Goal: Information Seeking & Learning: Learn about a topic

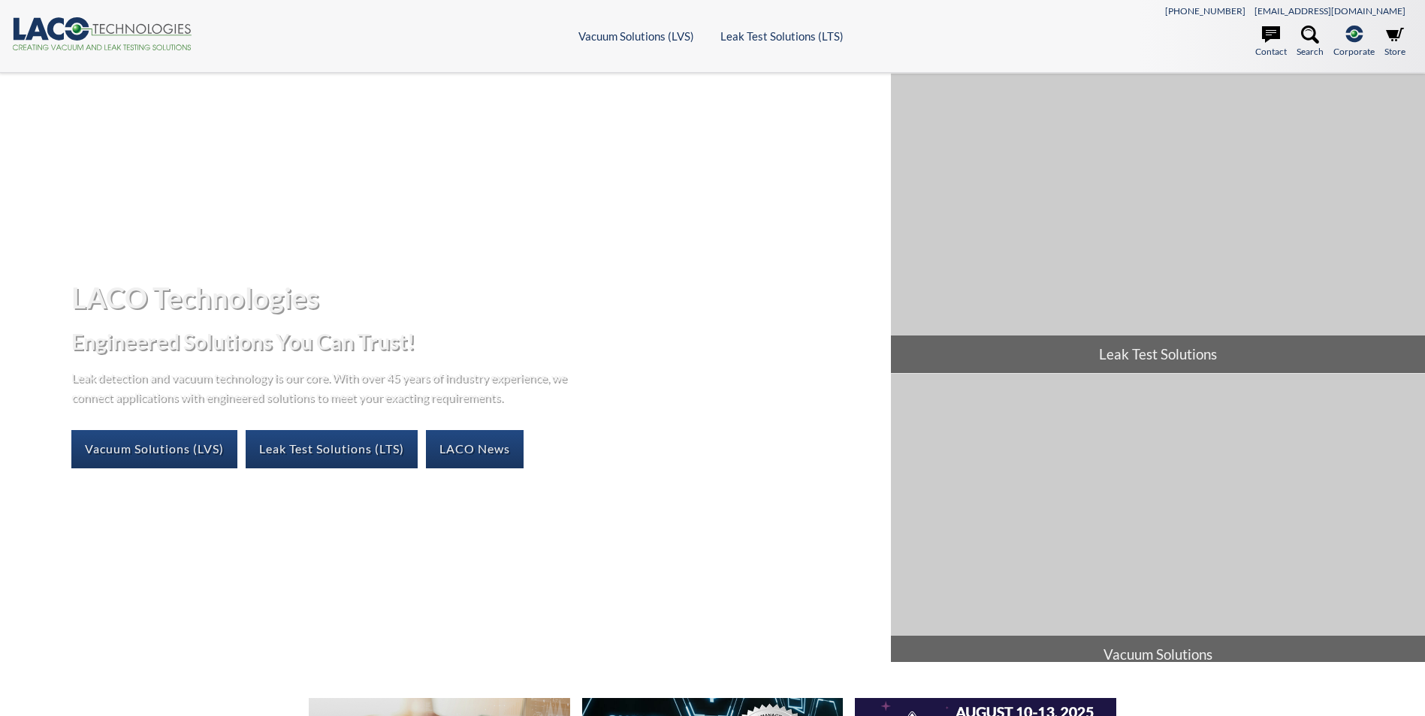
select select "Widget de traduction"
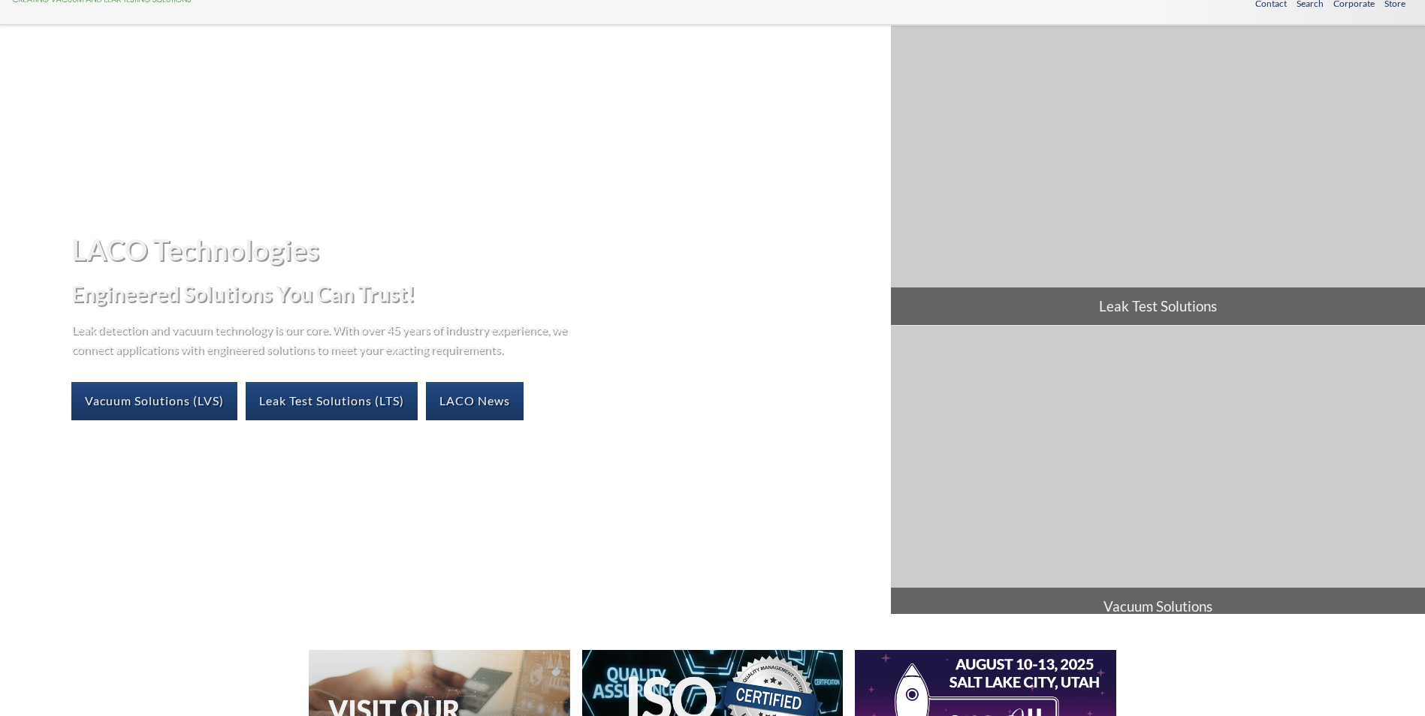
scroll to position [75, 0]
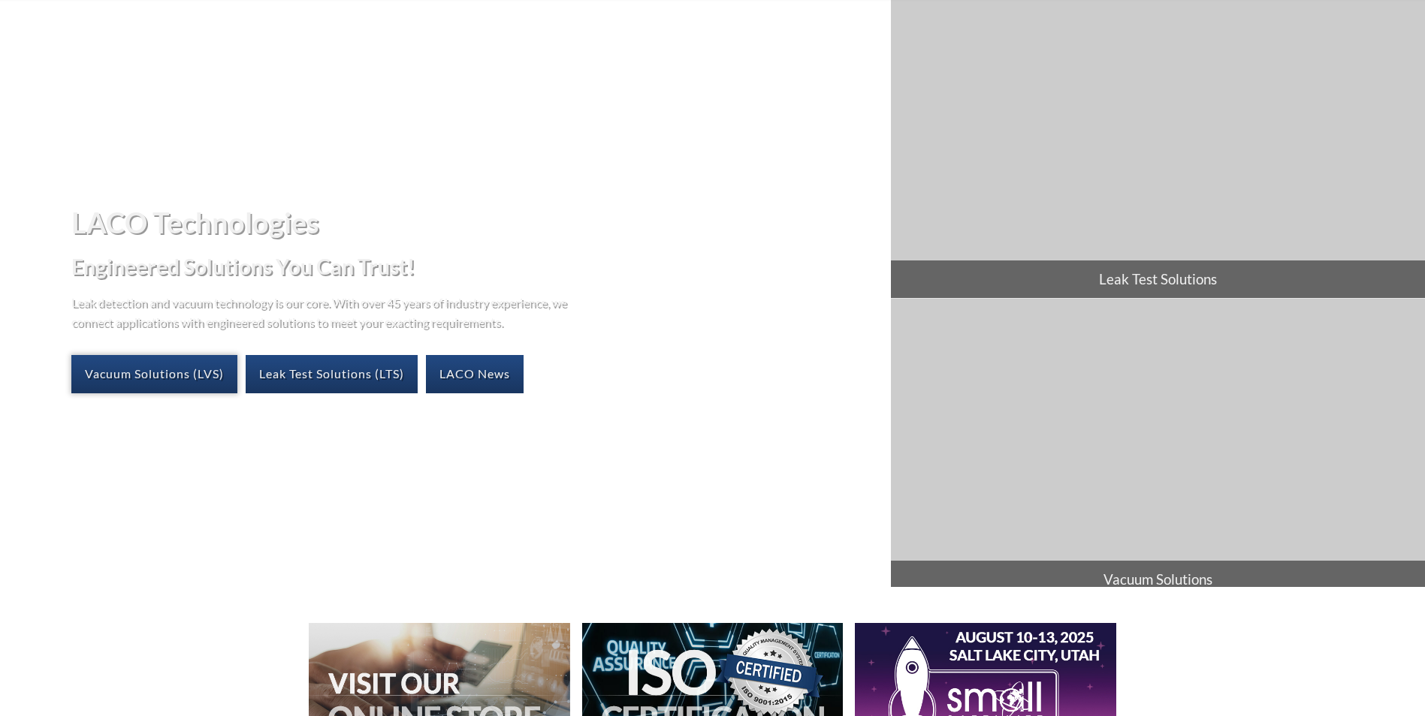
click at [161, 363] on link "Vacuum Solutions (LVS)" at bounding box center [154, 374] width 166 height 38
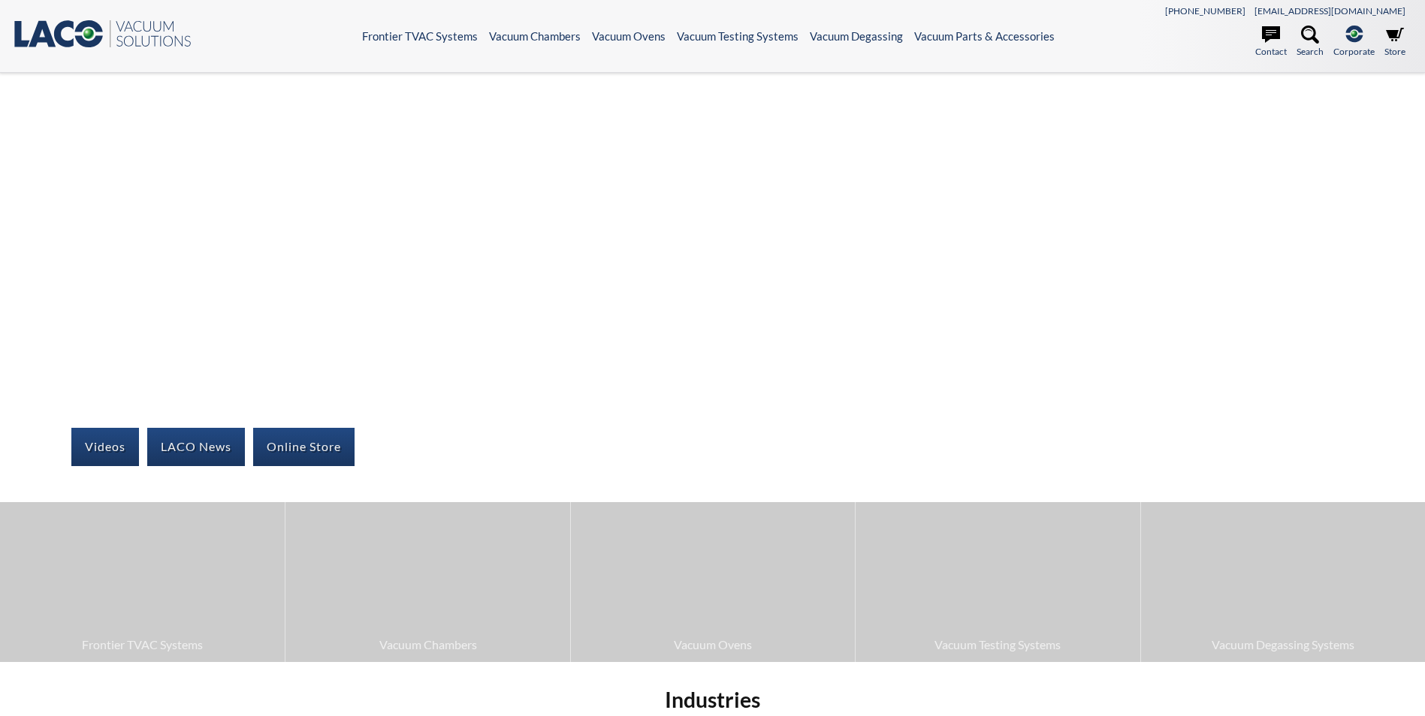
select select "Widget de traduction"
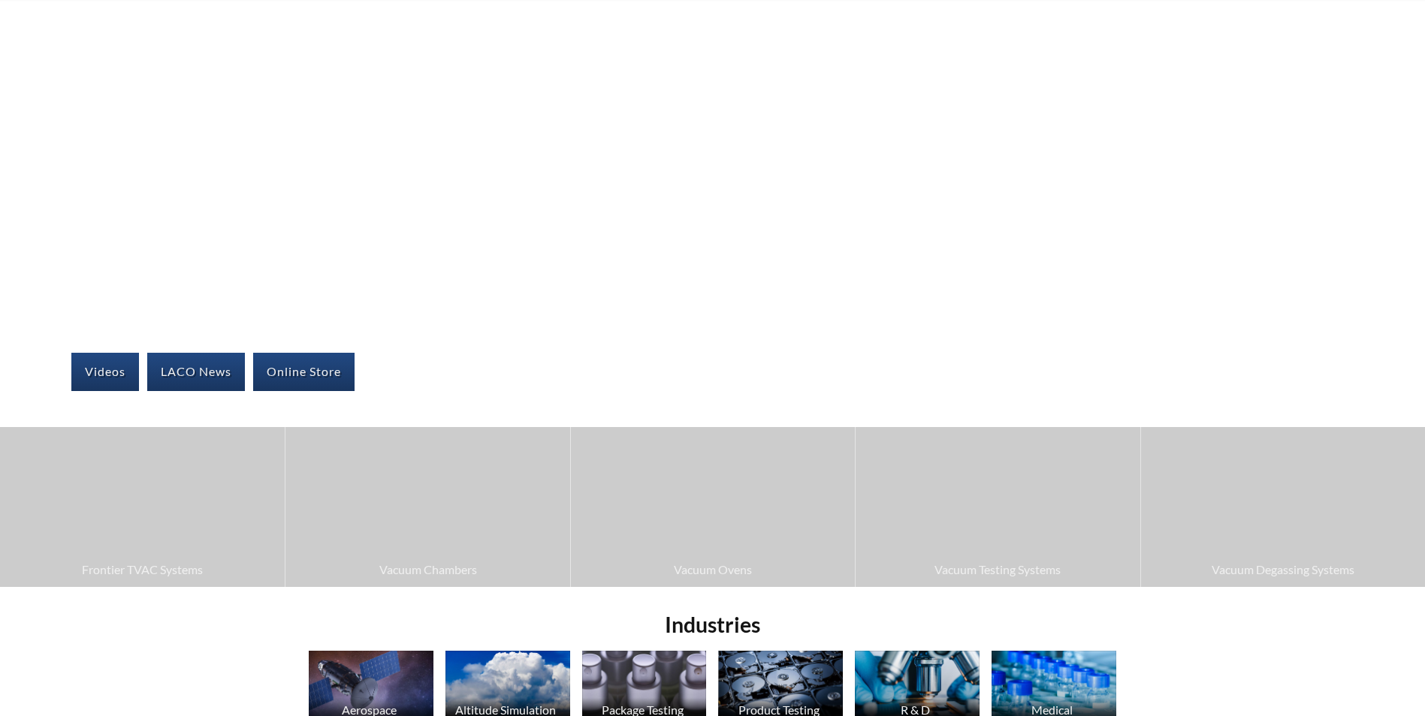
scroll to position [375, 0]
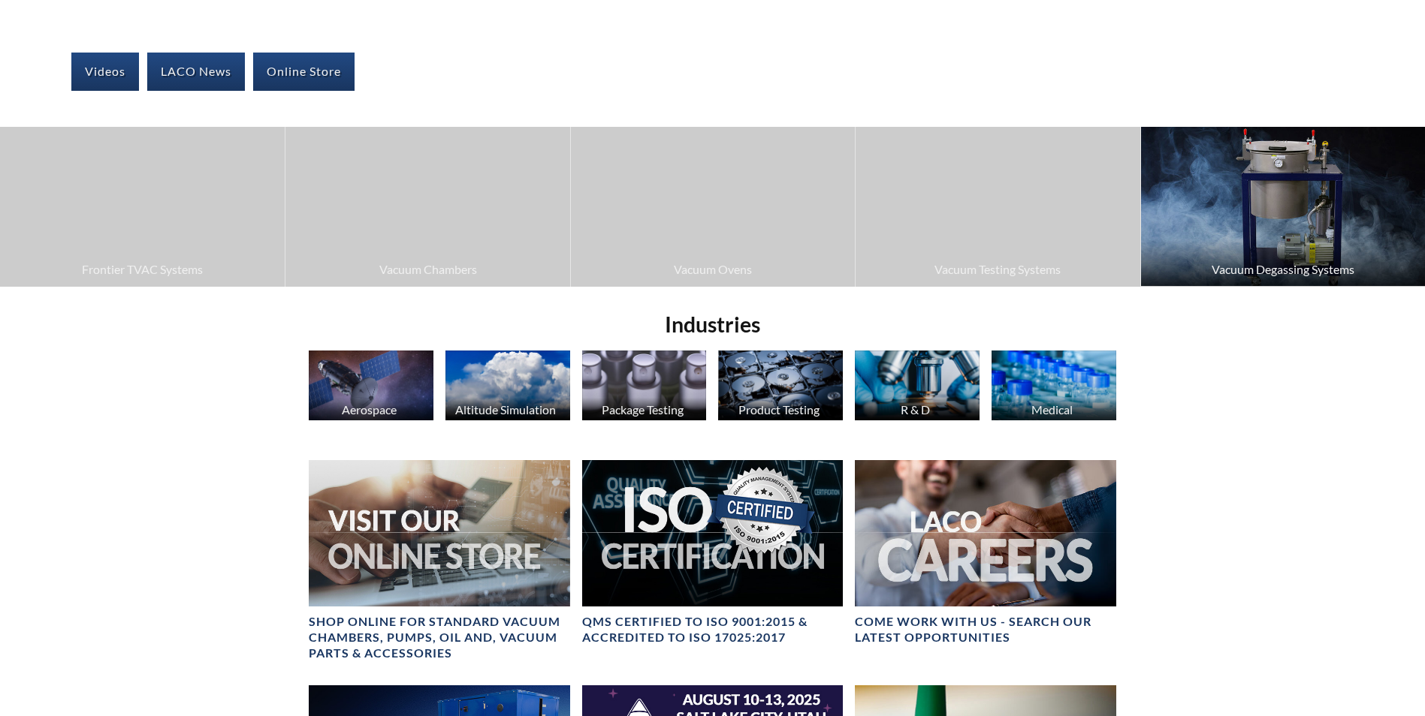
click at [1255, 248] on img at bounding box center [1283, 206] width 284 height 159
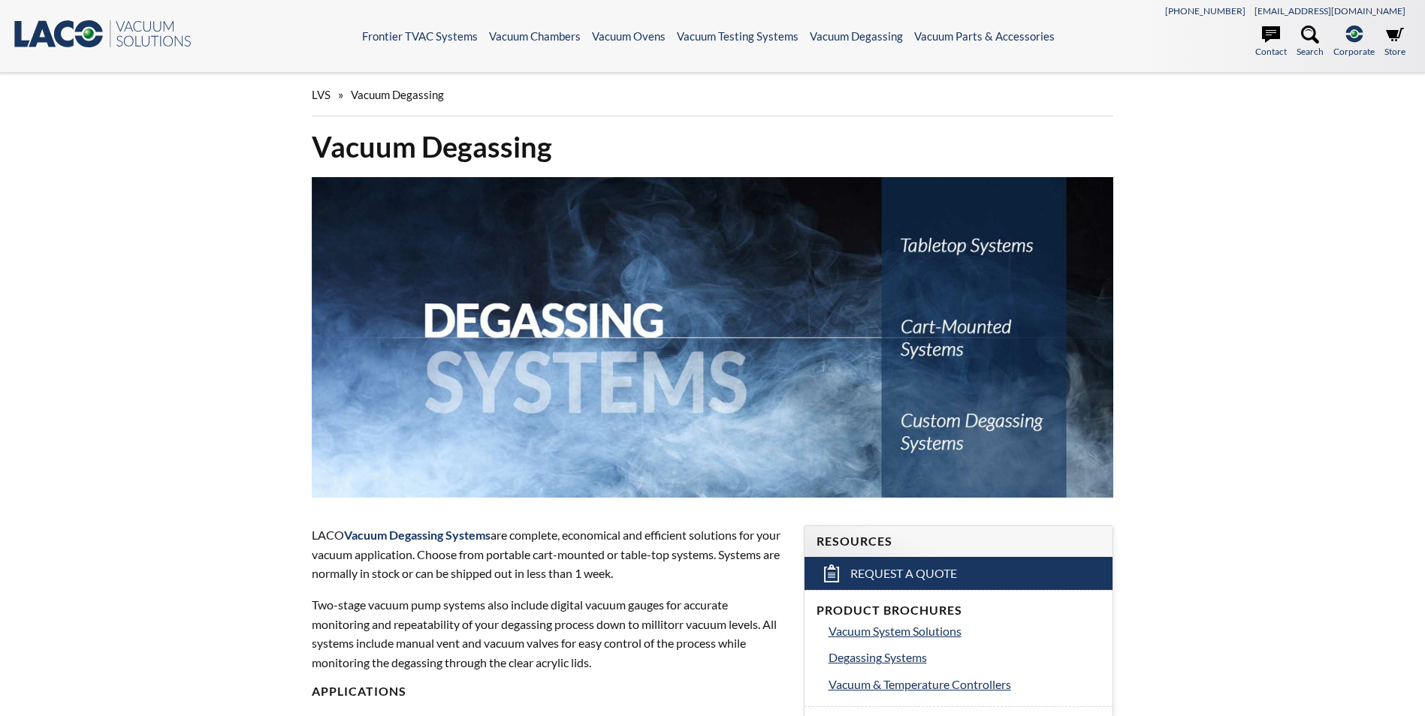
select select "Widget de traduction"
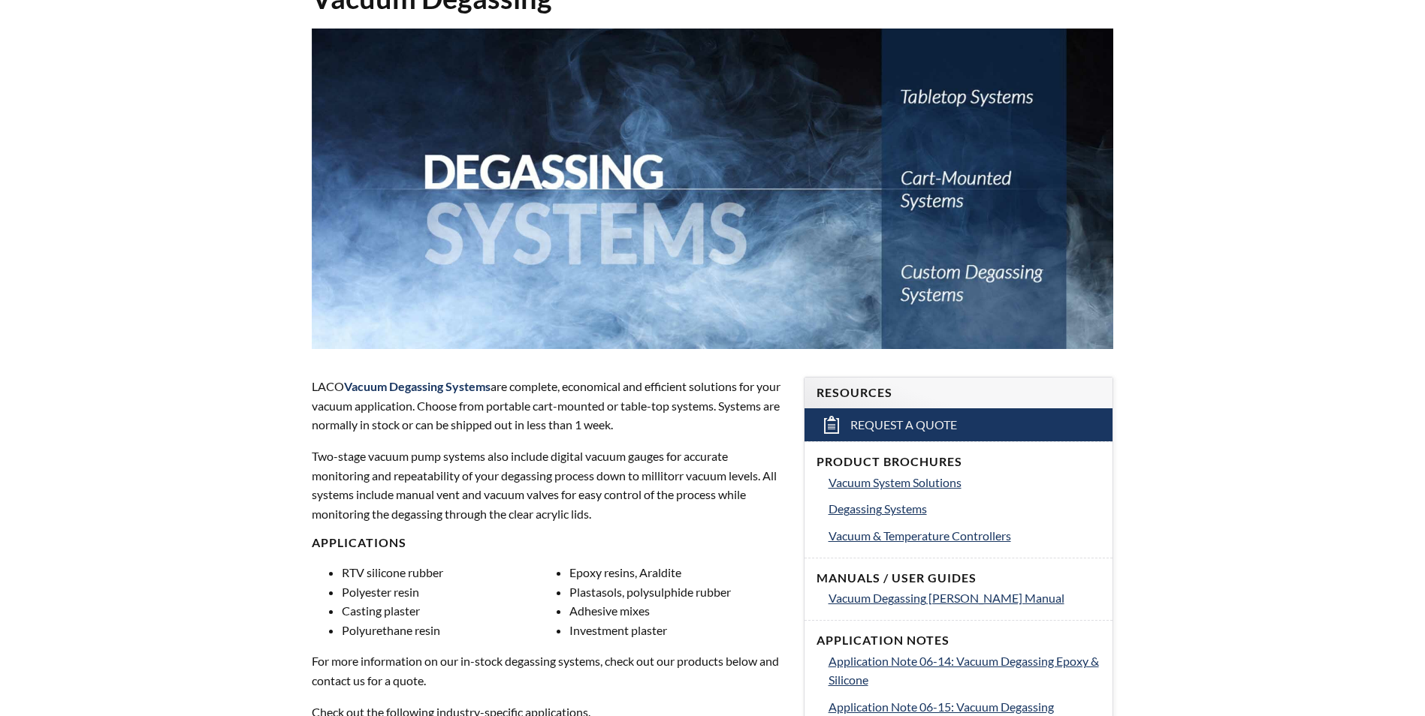
scroll to position [150, 0]
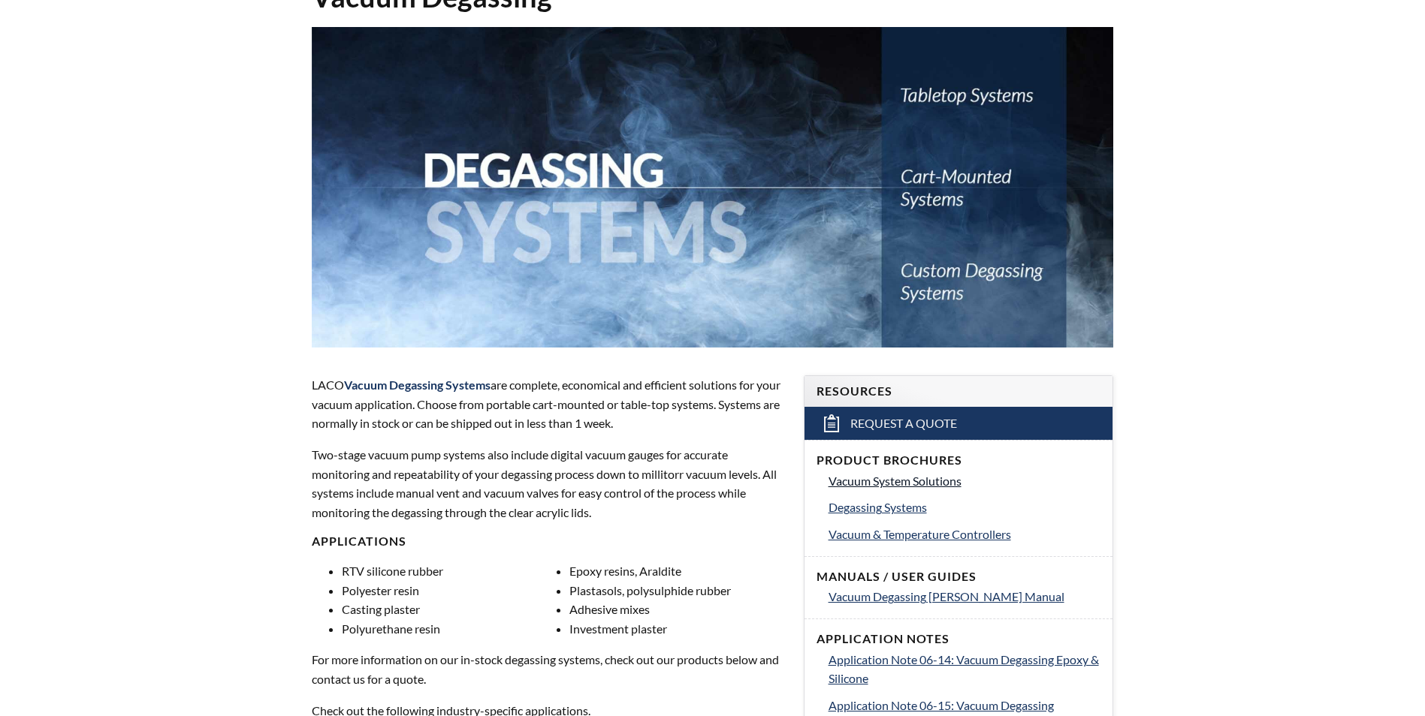
click at [885, 481] on span "Vacuum System Solutions" at bounding box center [894, 481] width 133 height 14
click at [868, 508] on span "Degassing Systems" at bounding box center [877, 507] width 98 height 14
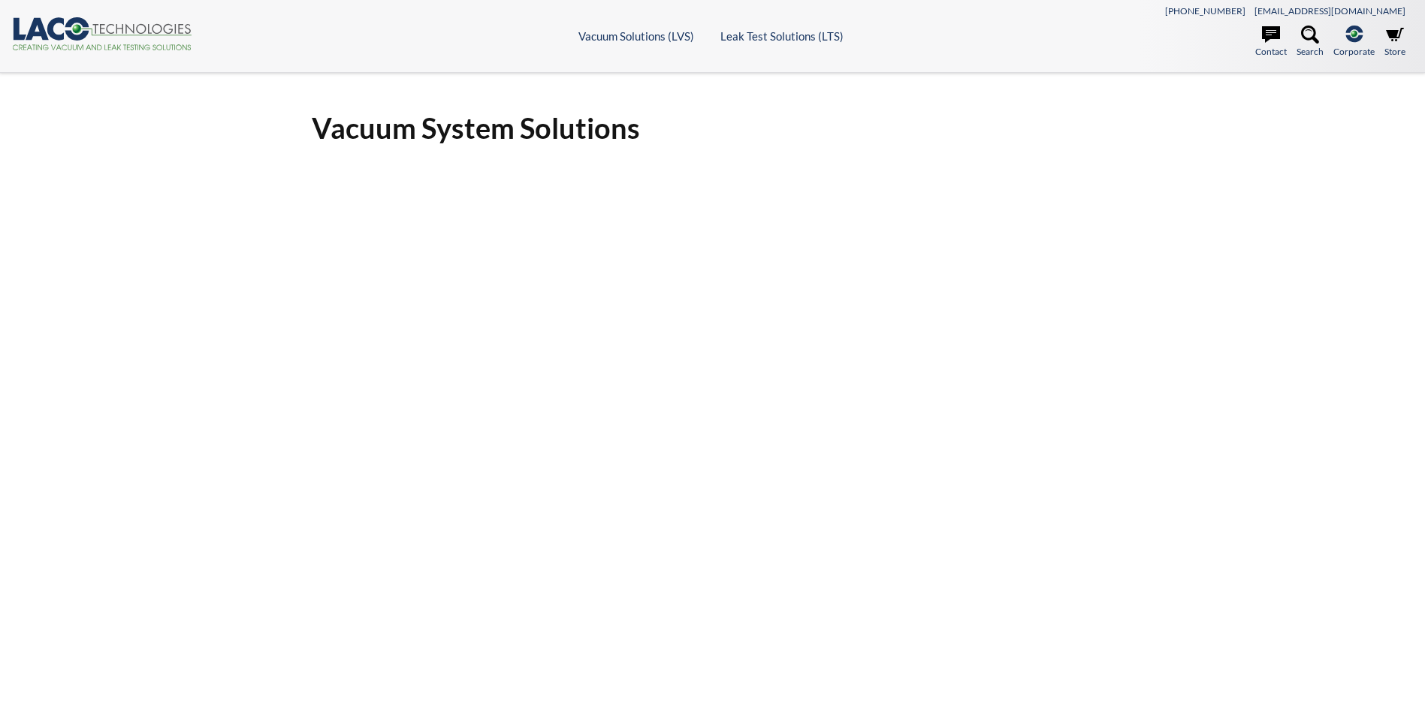
select select "Widget de traduction"
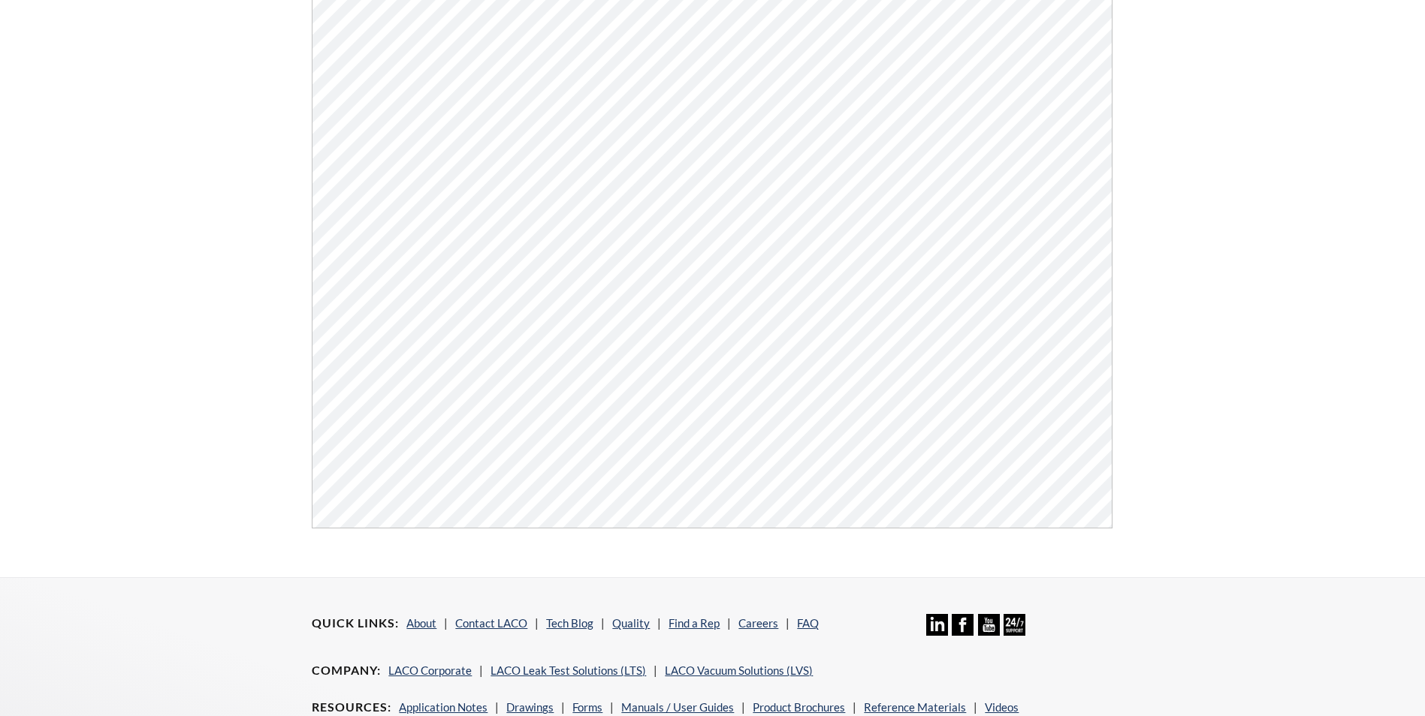
scroll to position [375, 0]
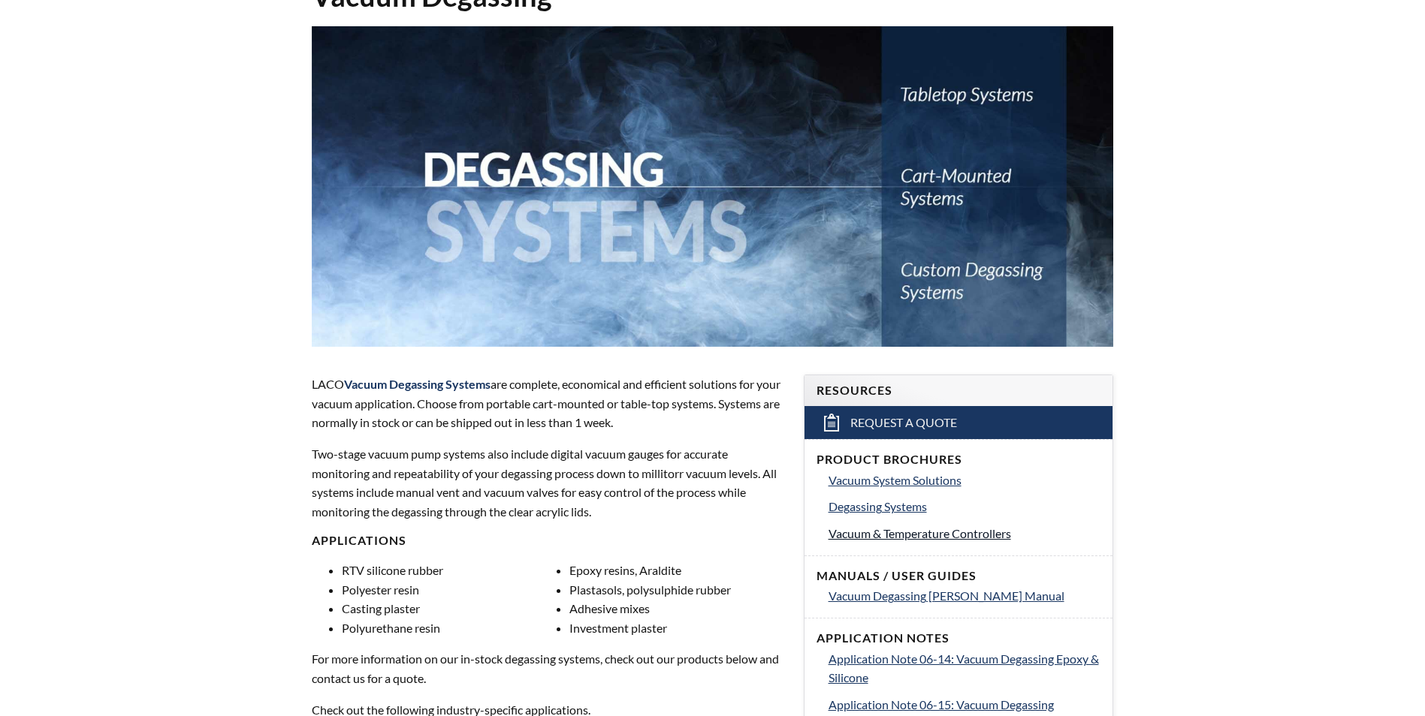
scroll to position [150, 0]
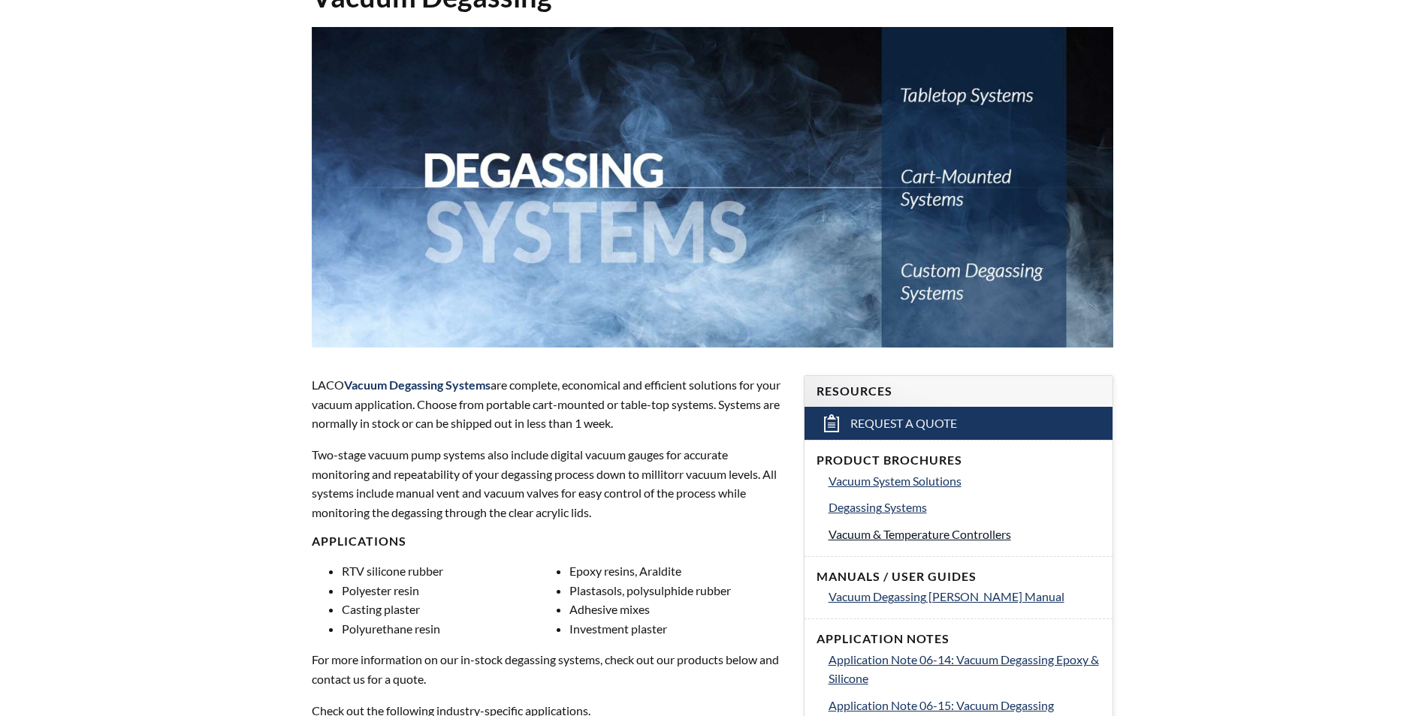
select select "Widget de traduction"
click at [988, 530] on span "Vacuum & Temperature Controllers" at bounding box center [919, 534] width 182 height 14
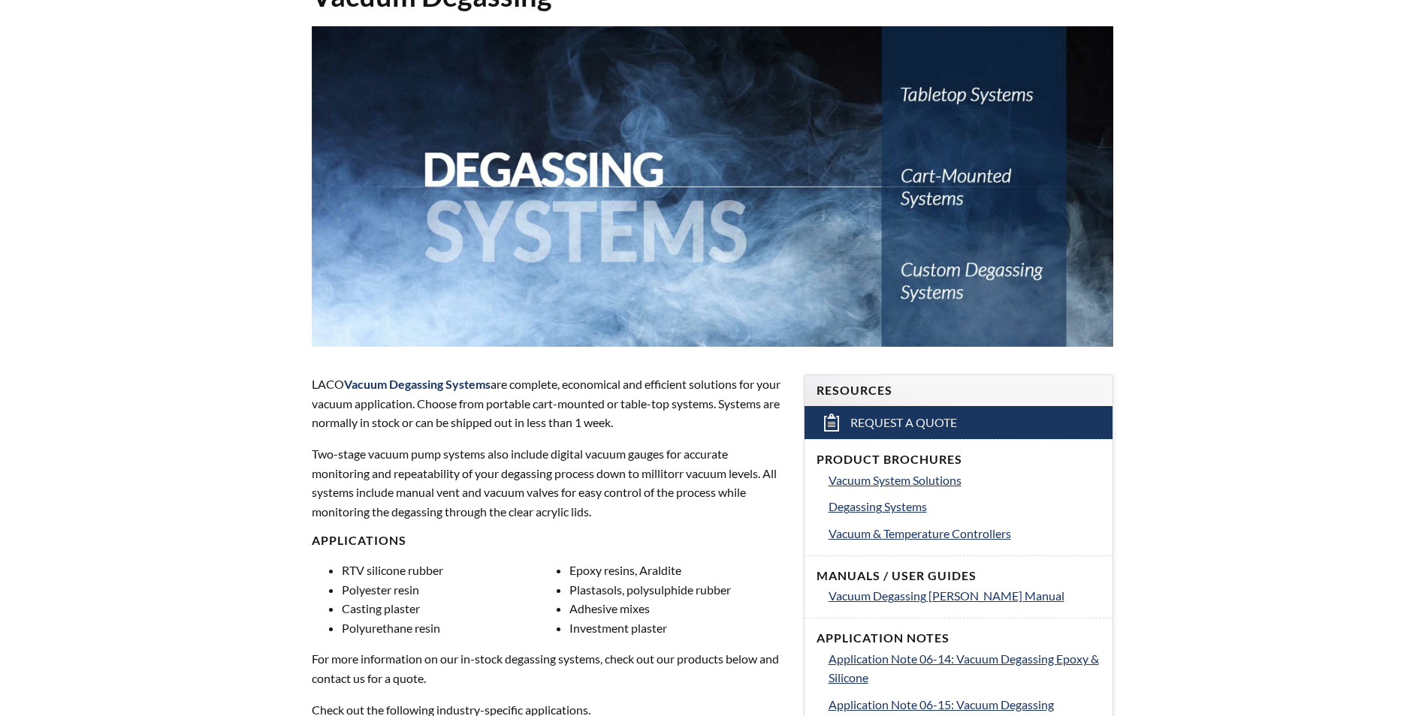
select select "Widget de traduction"
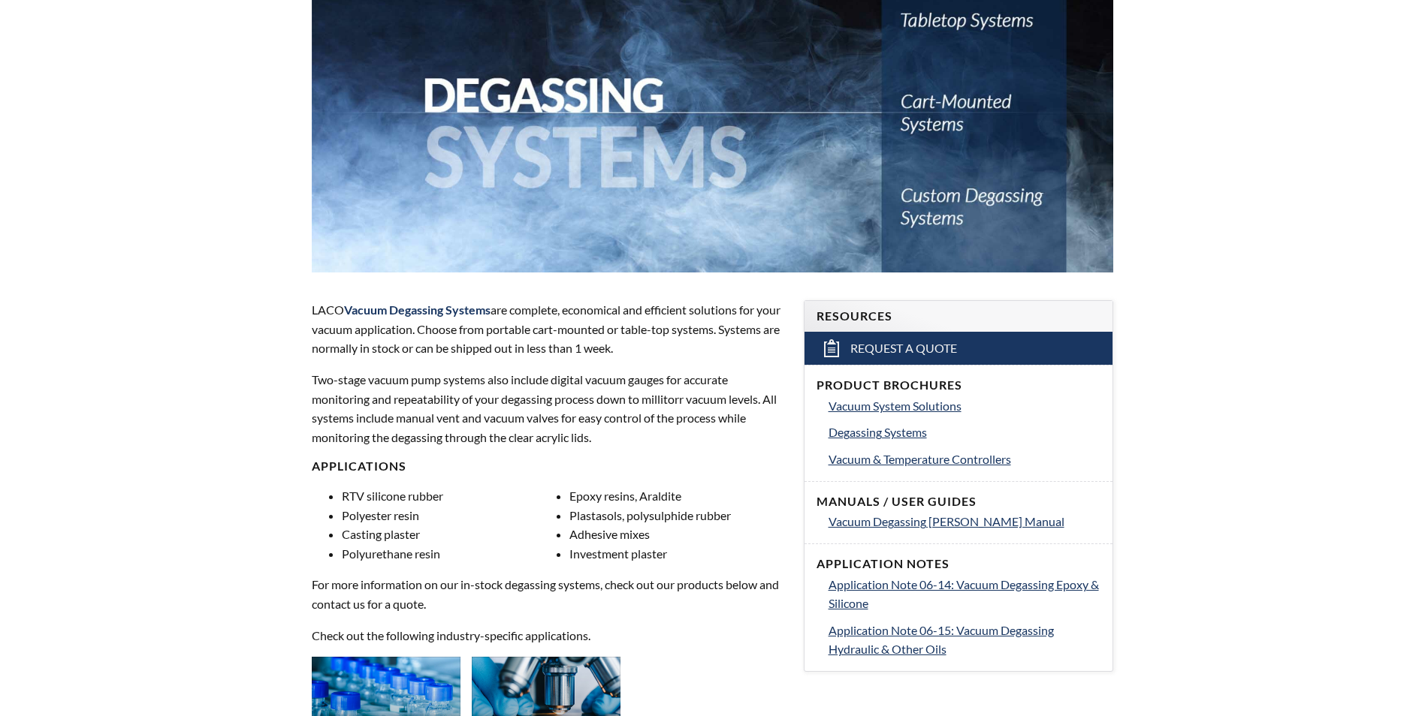
scroll to position [300, 0]
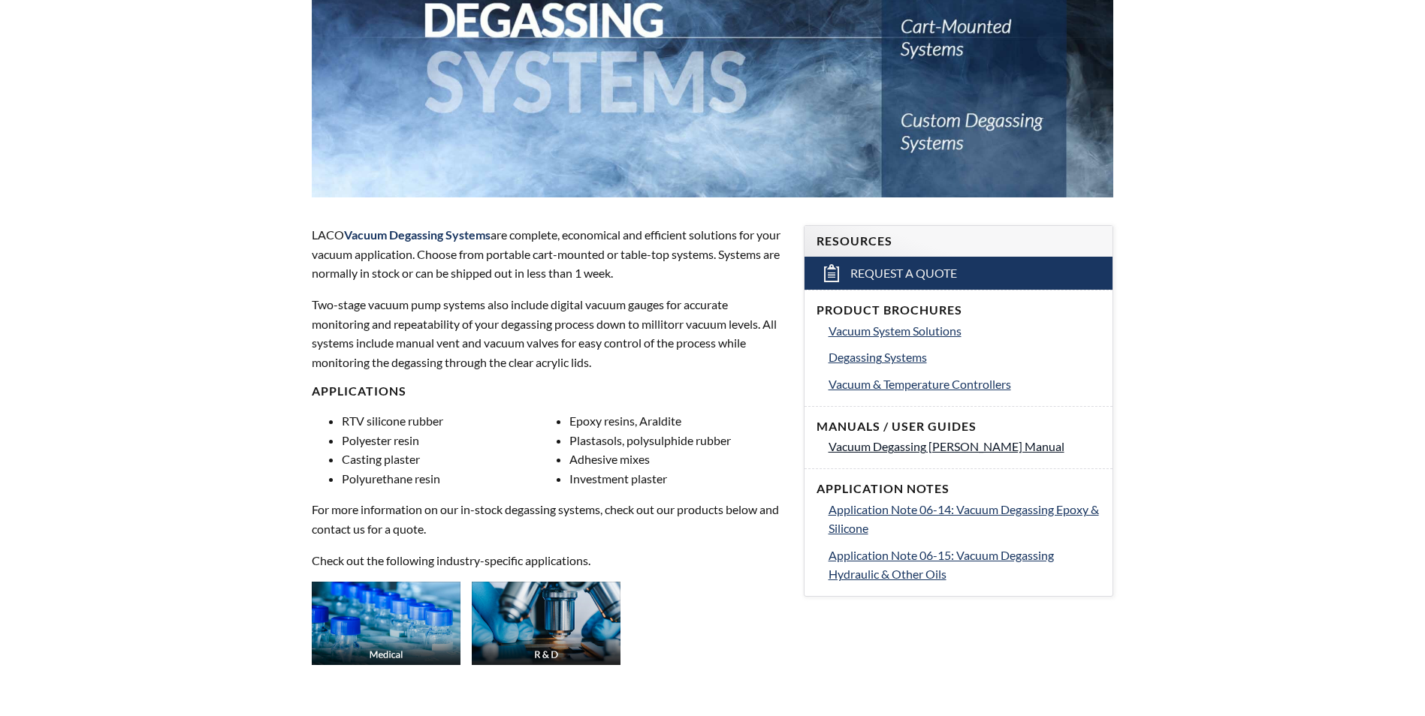
click at [944, 449] on span "Vacuum Degassing Chambers Manual" at bounding box center [946, 446] width 236 height 14
select select "Widget de traduction"
click at [842, 533] on span "Application Note 06-14: Vacuum Degassing Epoxy & Silicone" at bounding box center [963, 519] width 270 height 34
click at [900, 329] on span "Vacuum System Solutions" at bounding box center [894, 331] width 133 height 14
click at [873, 358] on span "Degassing Systems" at bounding box center [877, 357] width 98 height 14
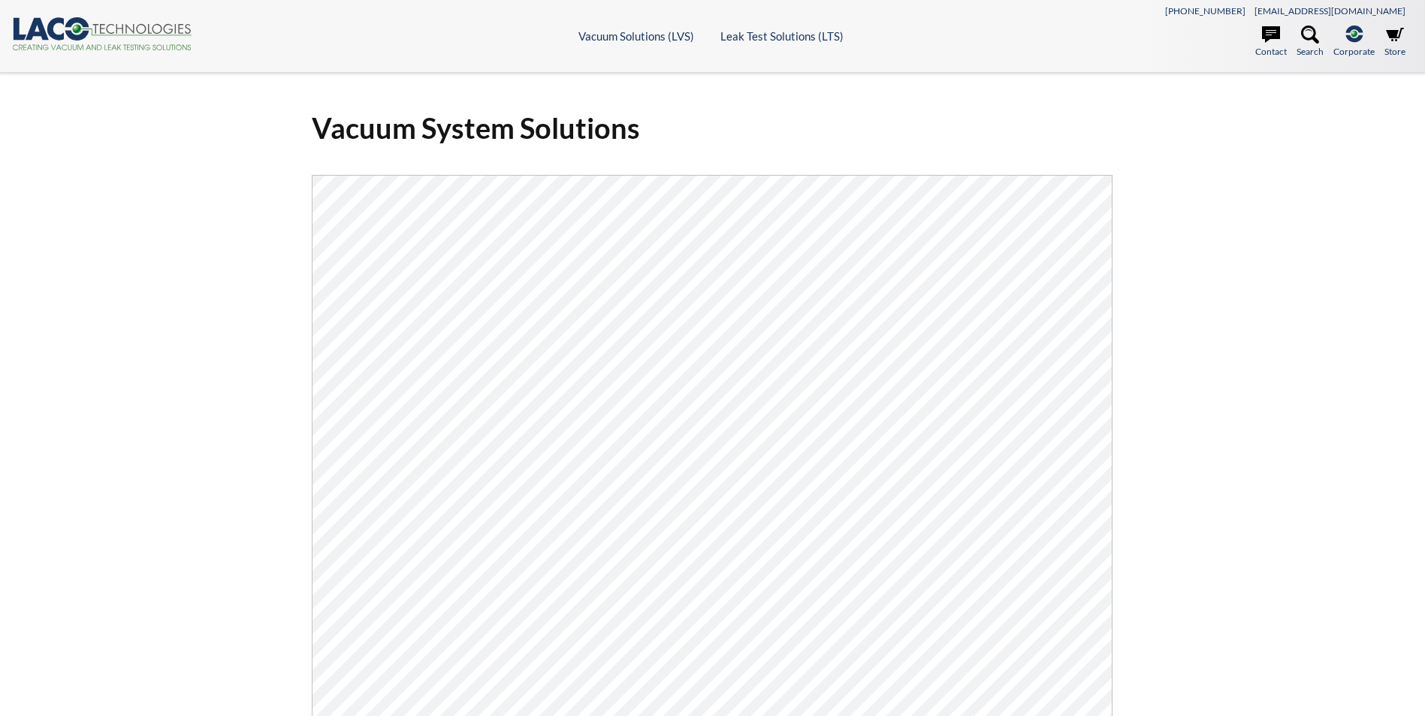
select select "Widget de traduction"
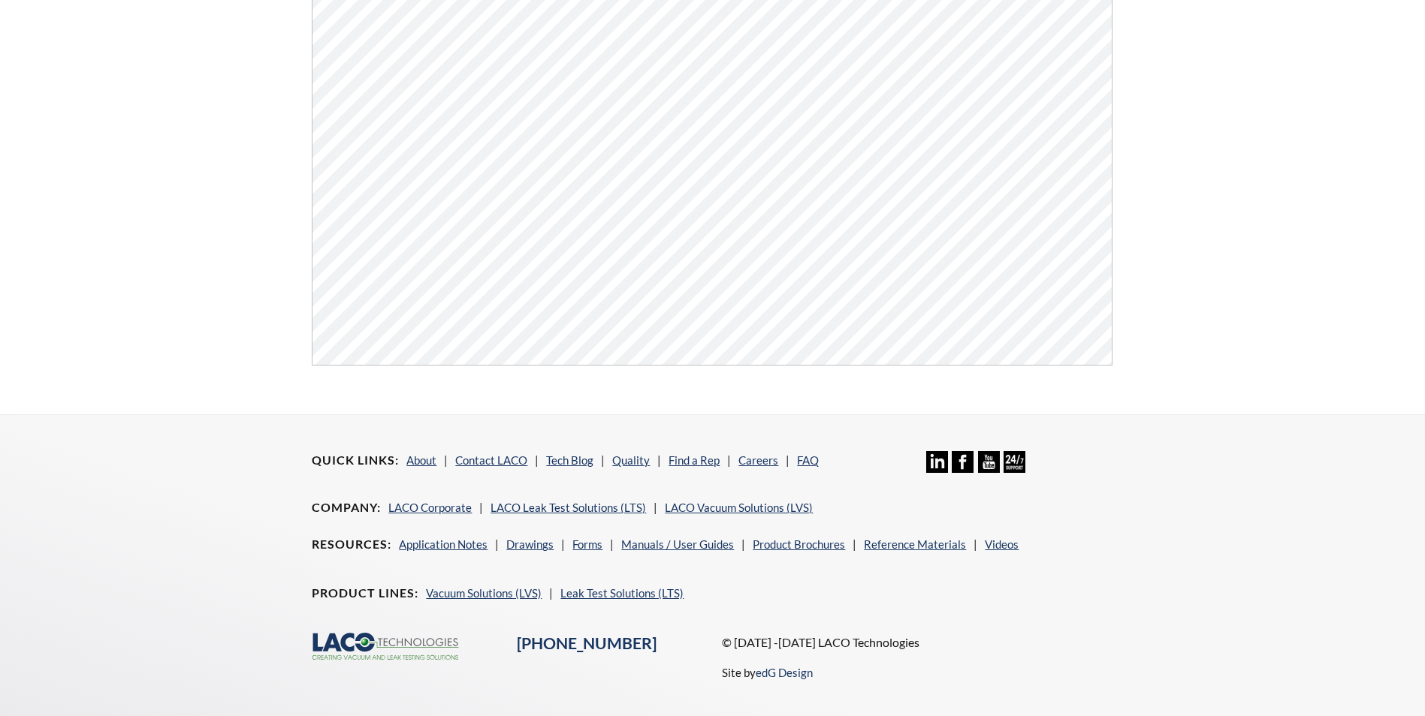
scroll to position [300, 0]
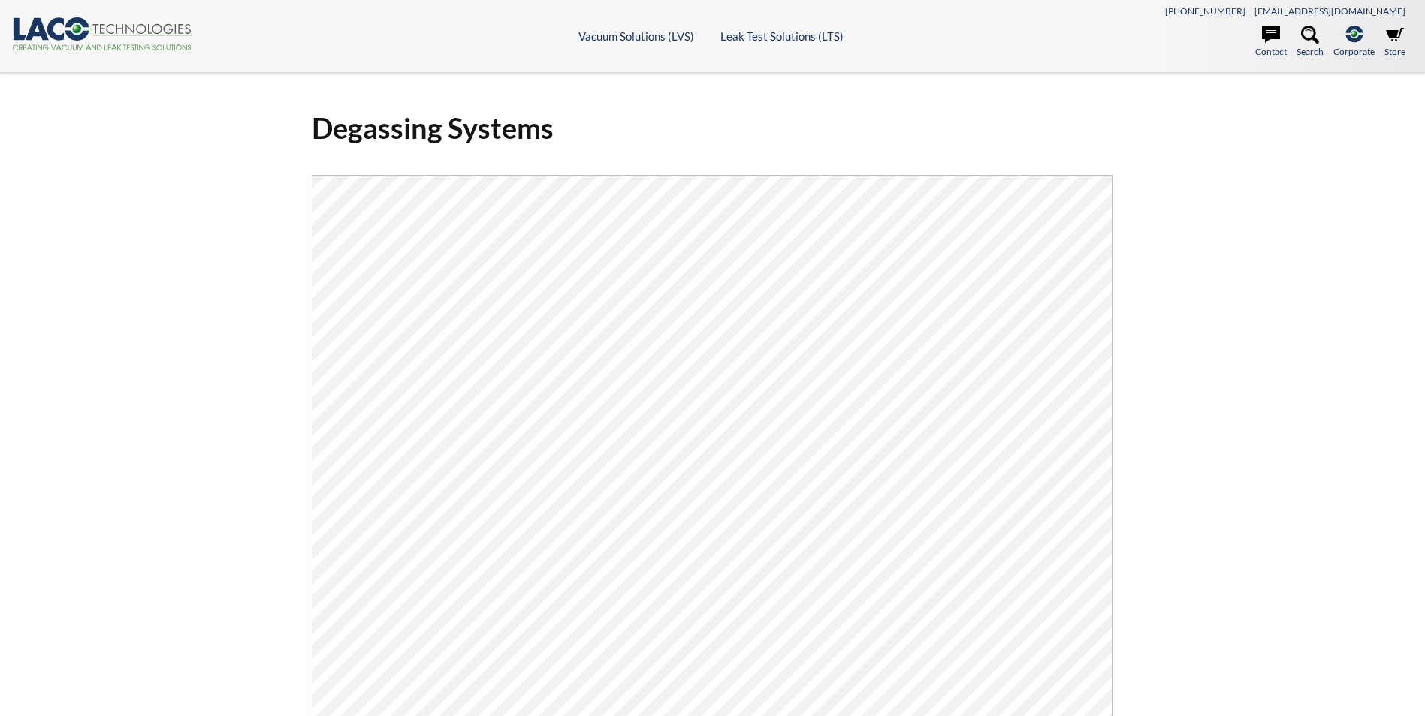
select select "Widget de traduction"
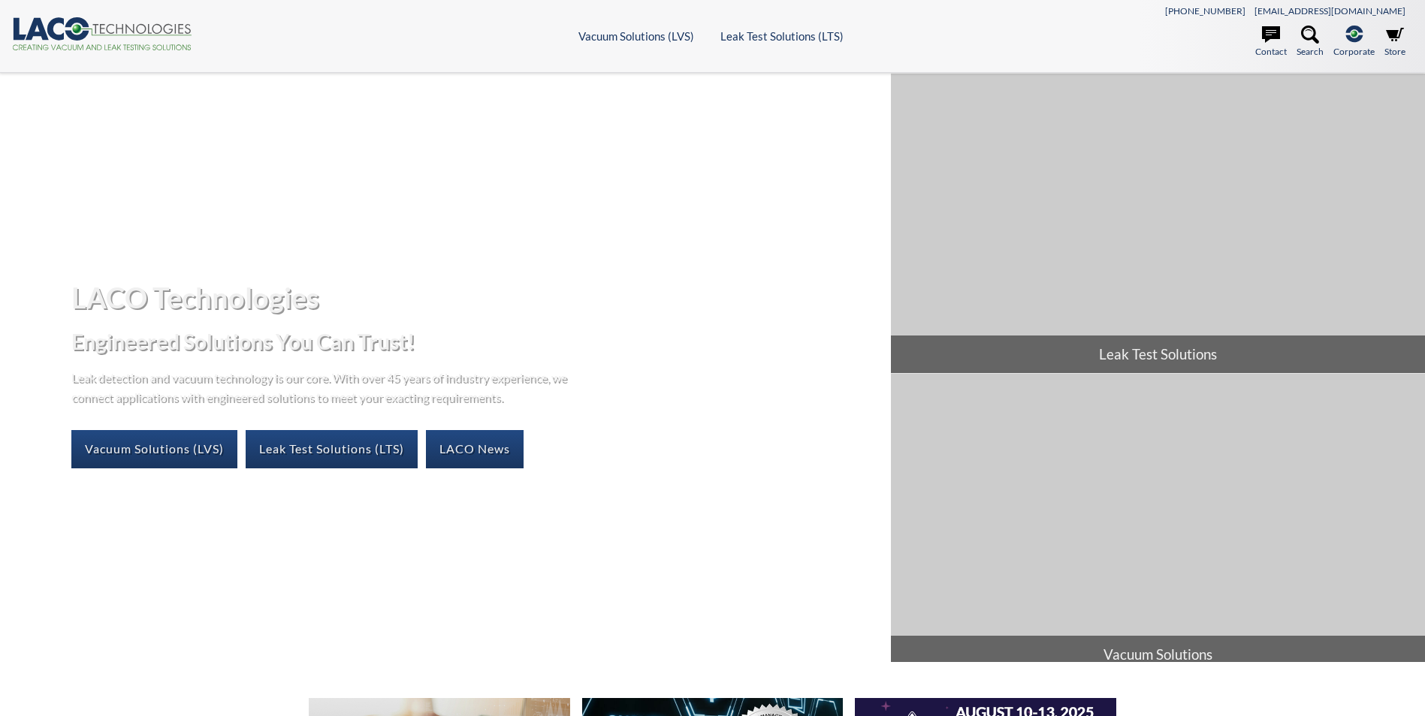
select select "Widget de traduction"
click at [1315, 41] on icon at bounding box center [1310, 35] width 18 height 18
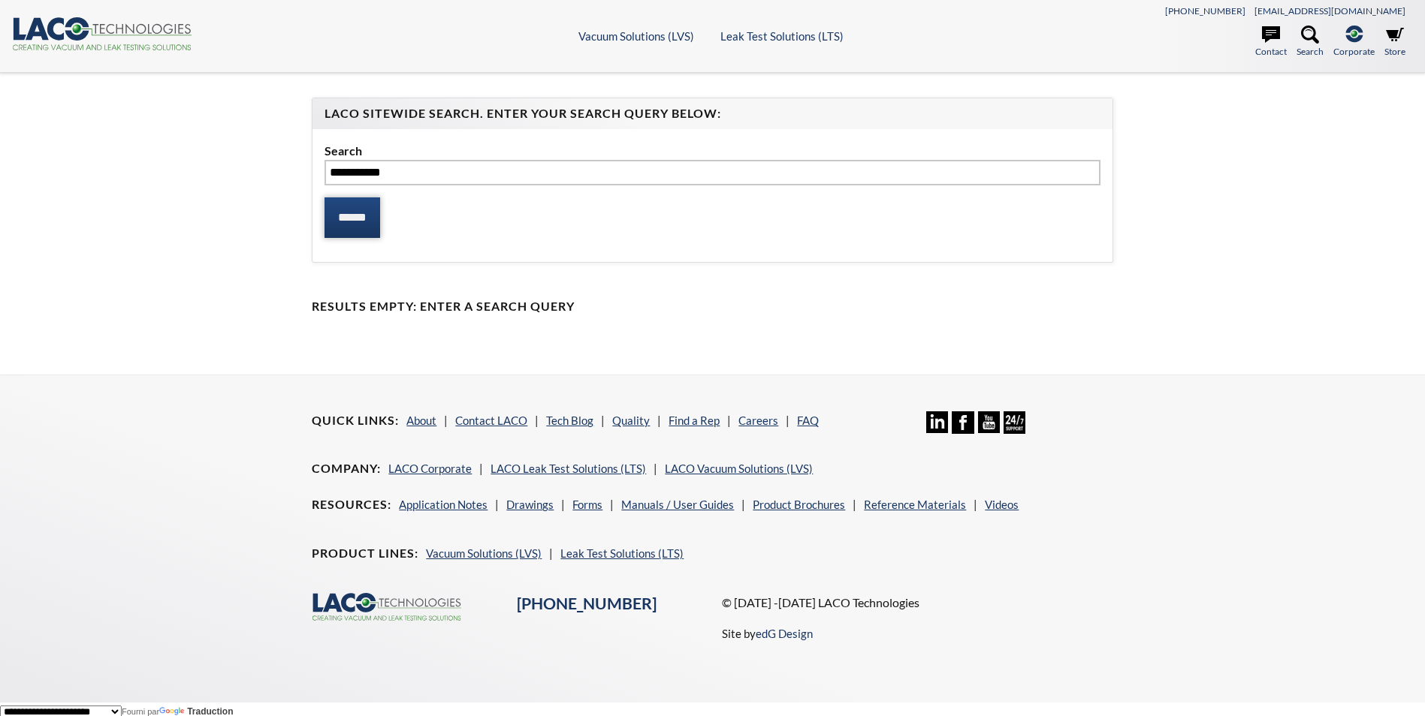
type input "**********"
click at [351, 215] on input "******" at bounding box center [352, 217] width 56 height 41
select select "Widget de traduction"
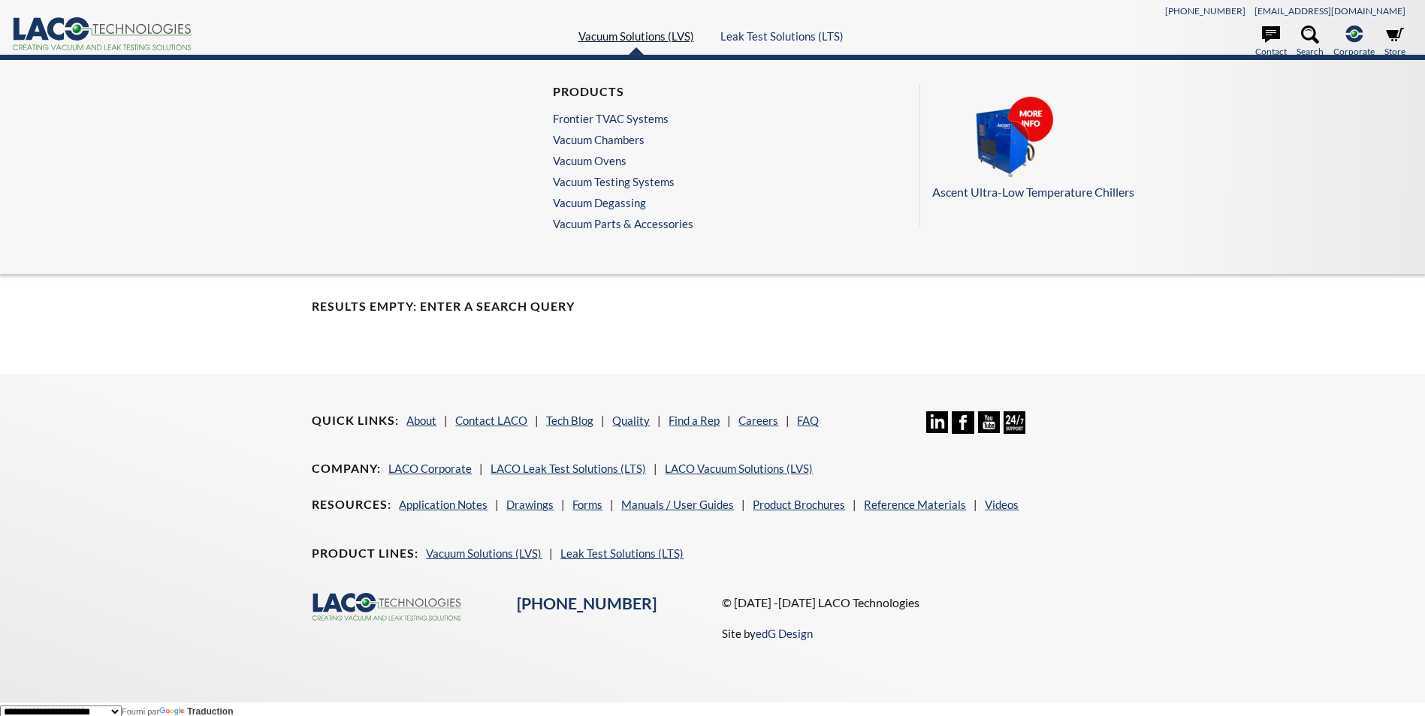
click at [623, 38] on link "Vacuum Solutions (LVS)" at bounding box center [636, 36] width 116 height 14
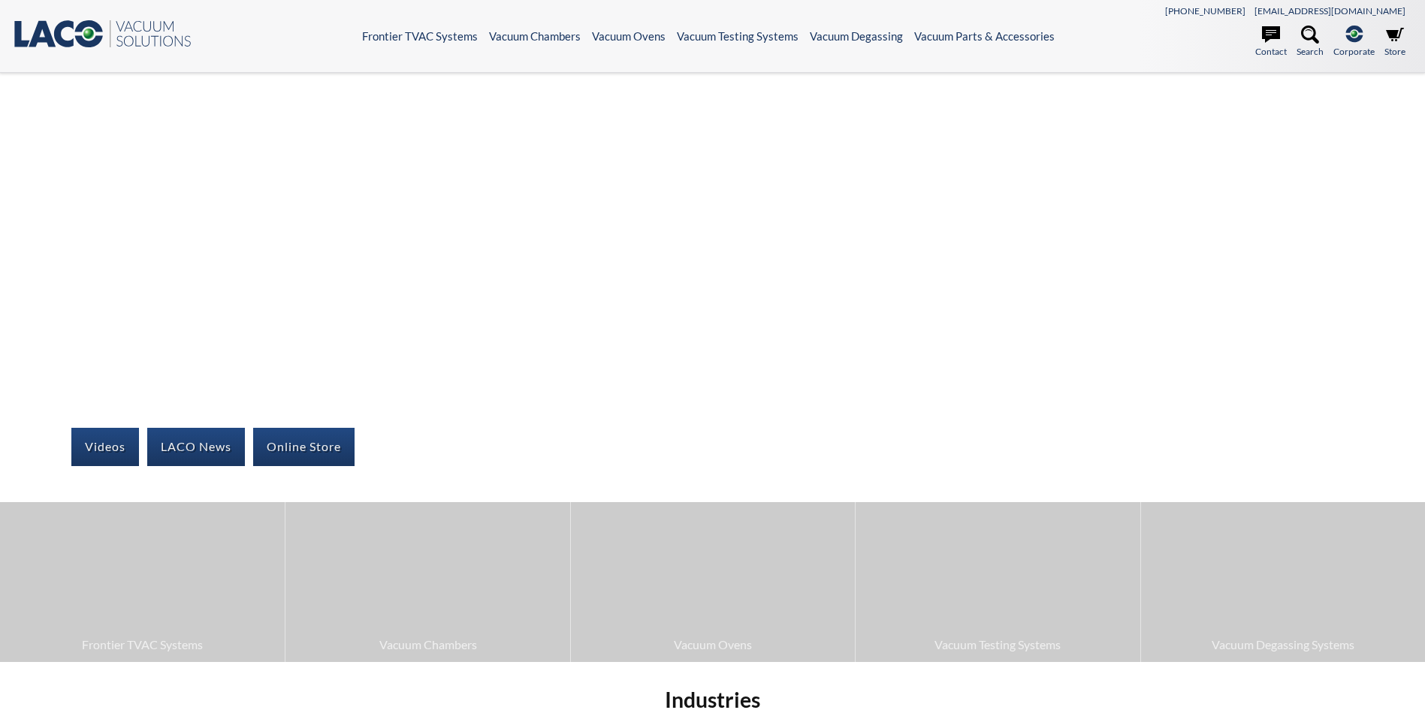
select select "Widget de traduction"
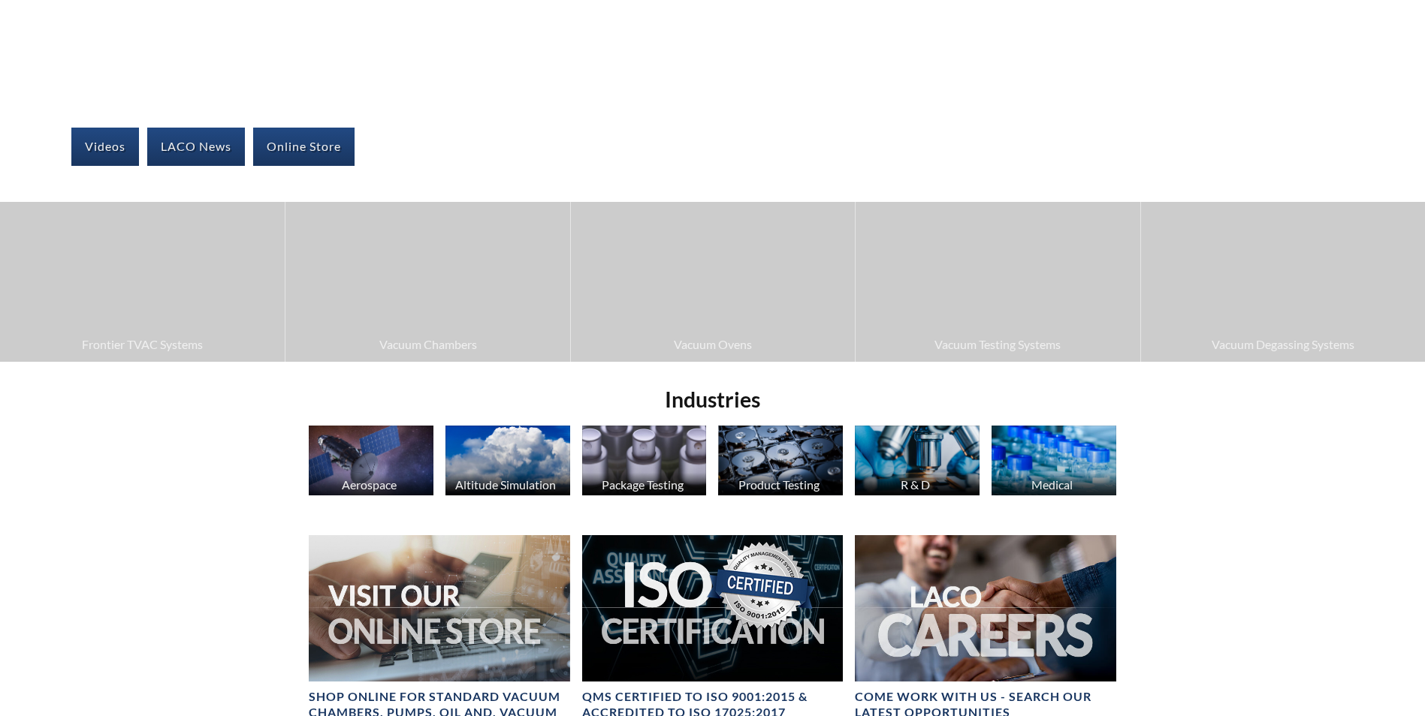
scroll to position [225, 0]
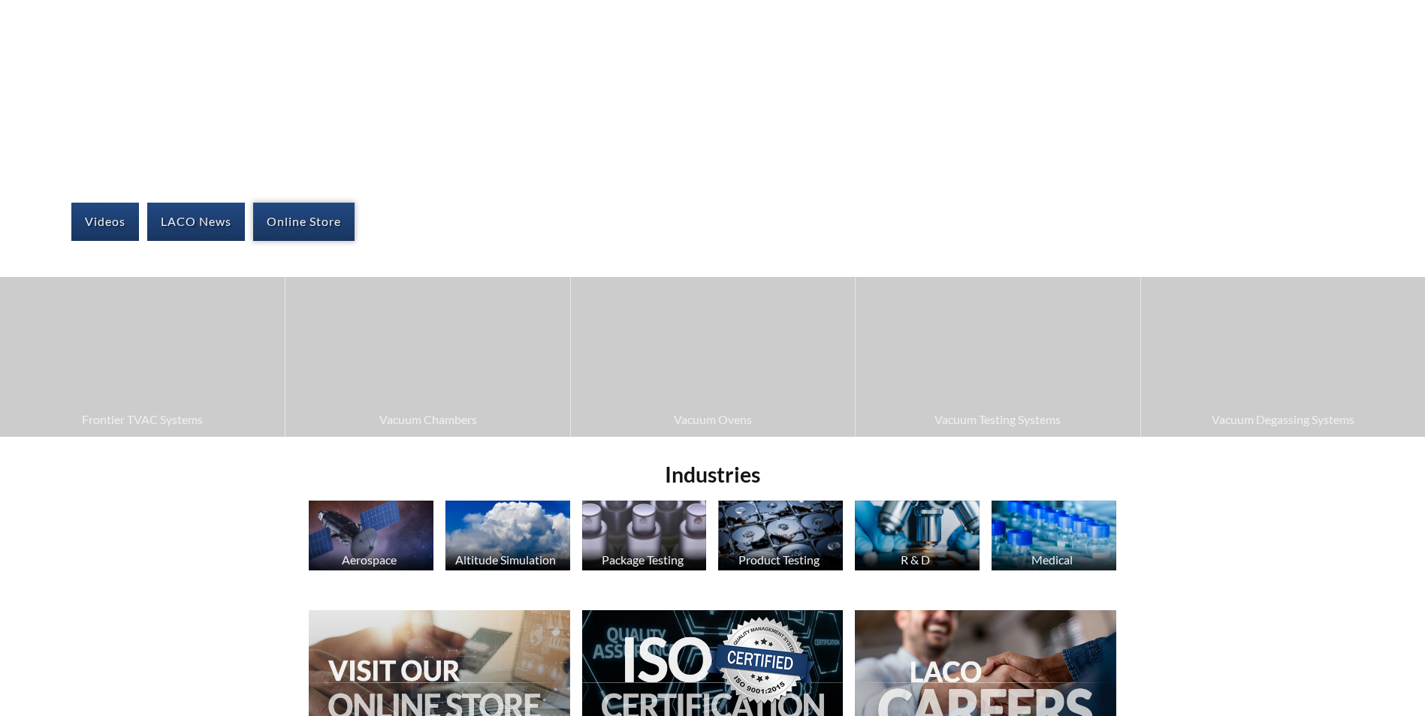
click at [344, 216] on link "Online Store" at bounding box center [303, 222] width 101 height 38
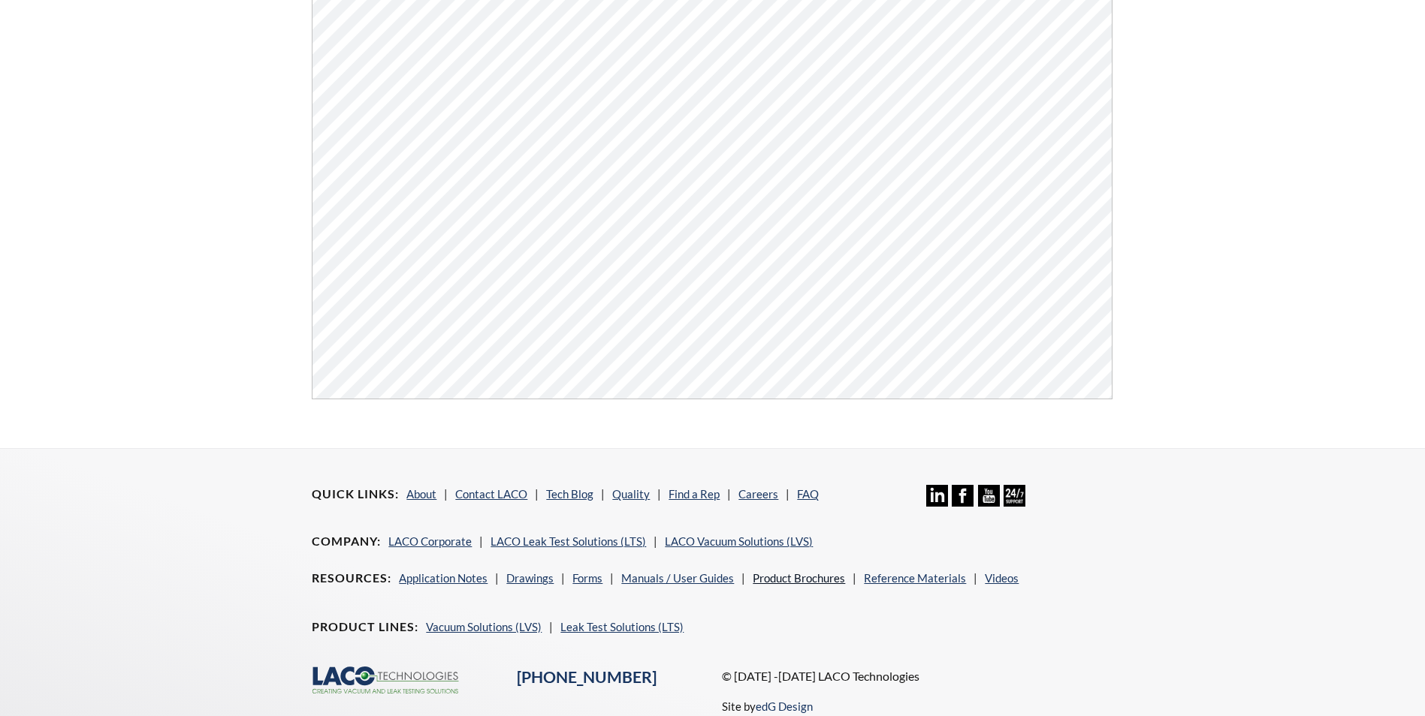
scroll to position [571, 0]
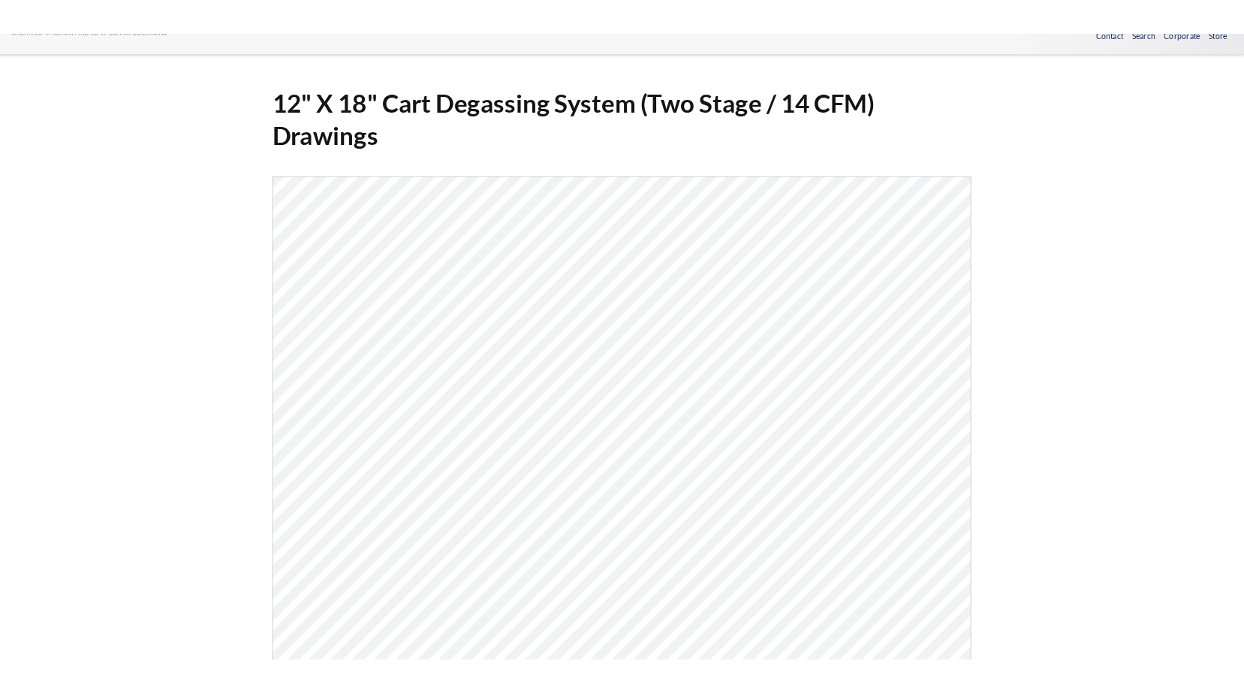
scroll to position [75, 0]
